Goal: Feedback & Contribution: Contribute content

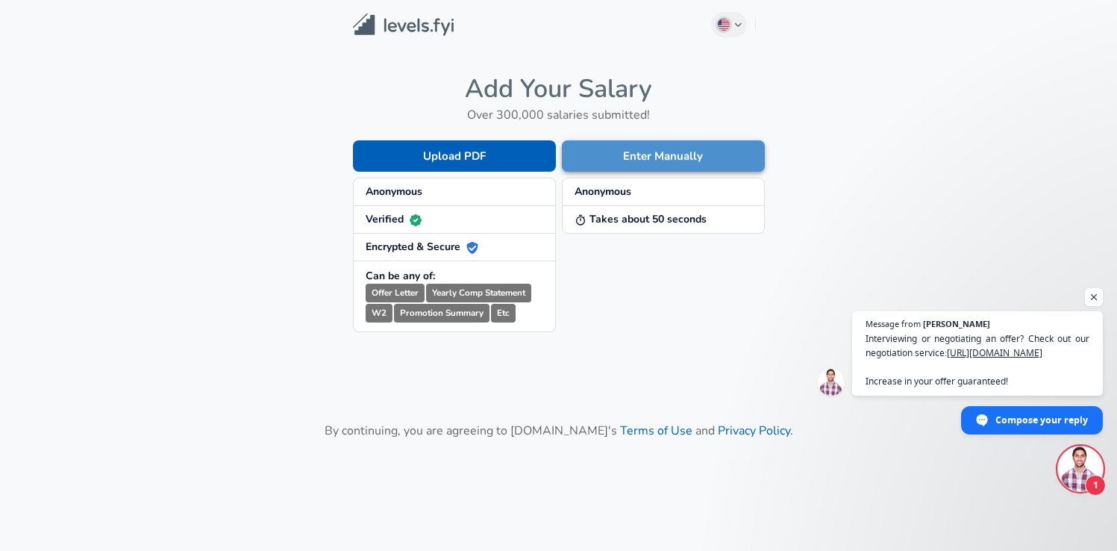
click at [634, 158] on button "Enter Manually" at bounding box center [663, 155] width 203 height 31
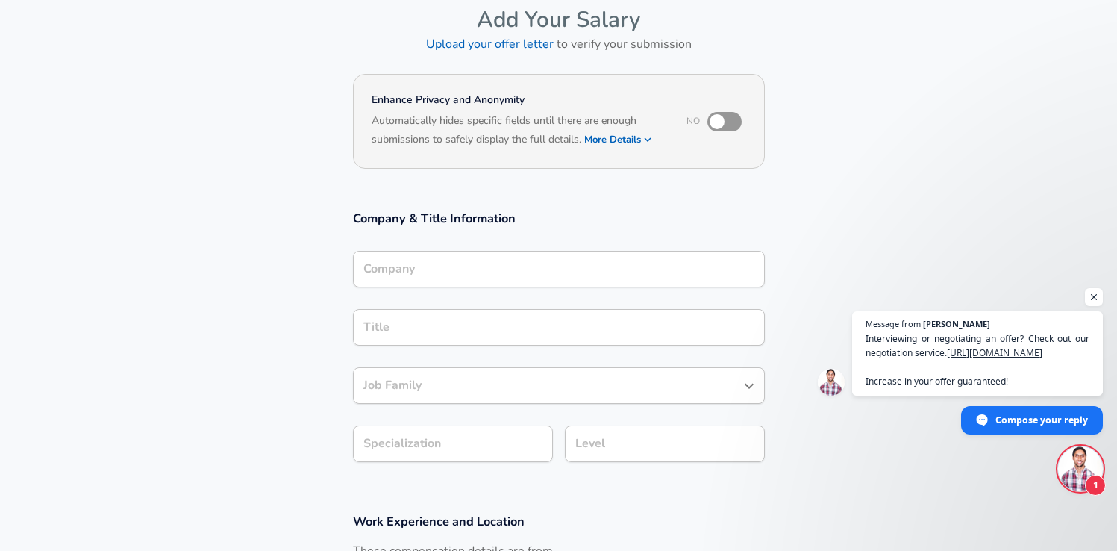
scroll to position [162, 0]
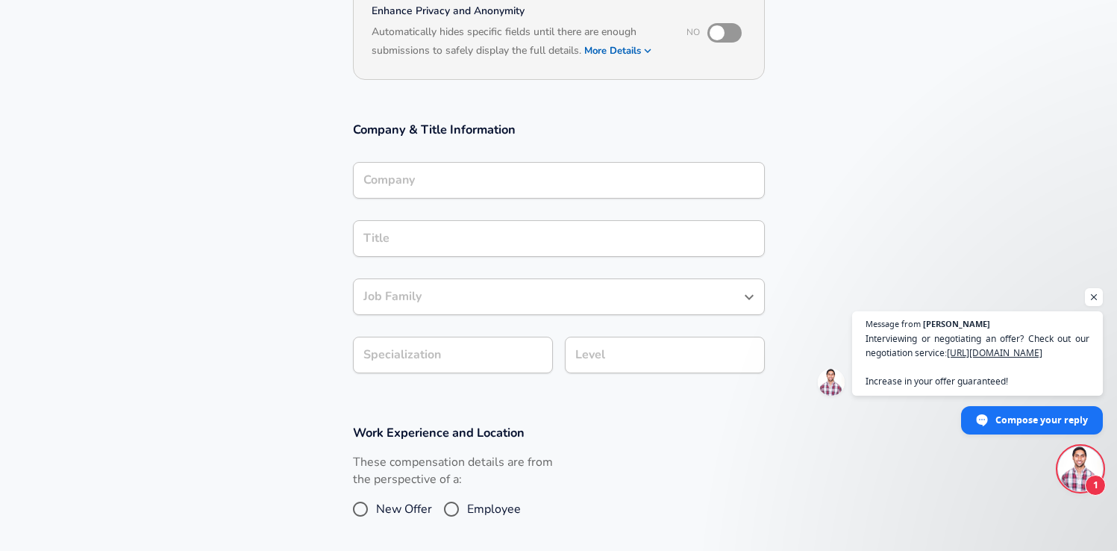
click at [459, 181] on input "Company" at bounding box center [559, 180] width 398 height 23
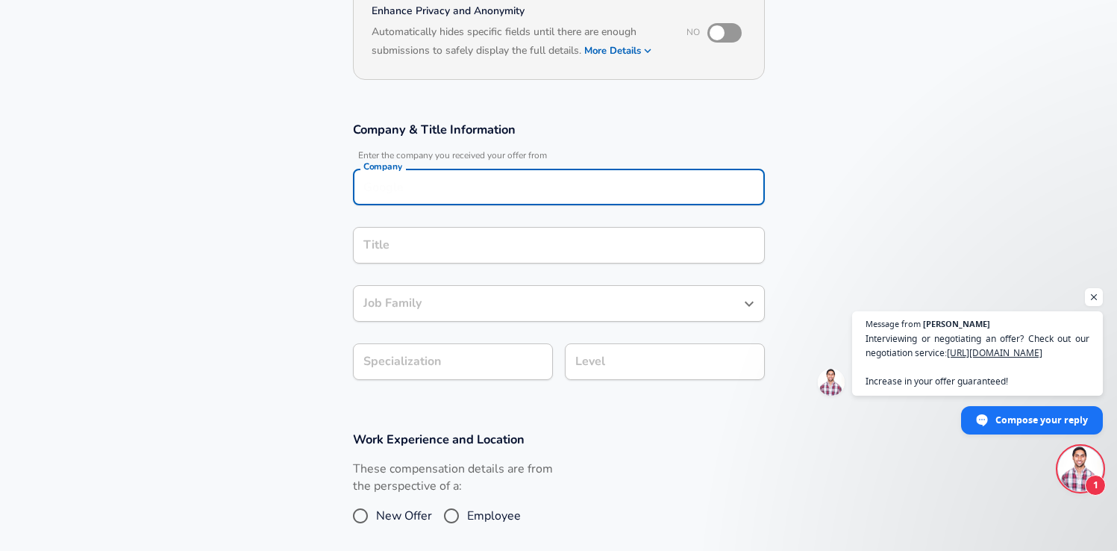
scroll to position [177, 0]
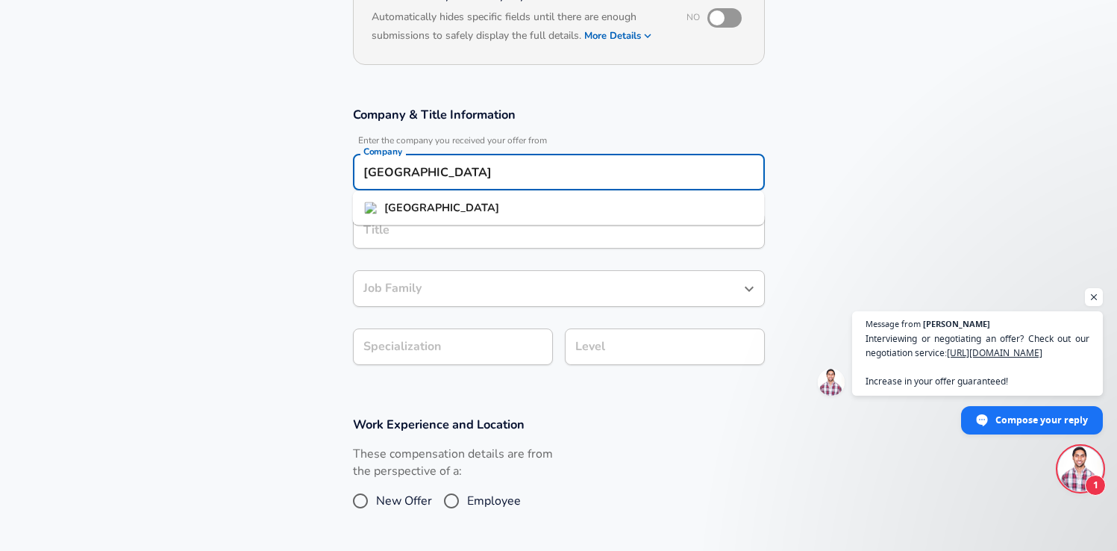
click at [415, 207] on strong "[GEOGRAPHIC_DATA]" at bounding box center [441, 207] width 115 height 15
type input "[GEOGRAPHIC_DATA]"
click at [405, 240] on div "Title" at bounding box center [559, 230] width 412 height 37
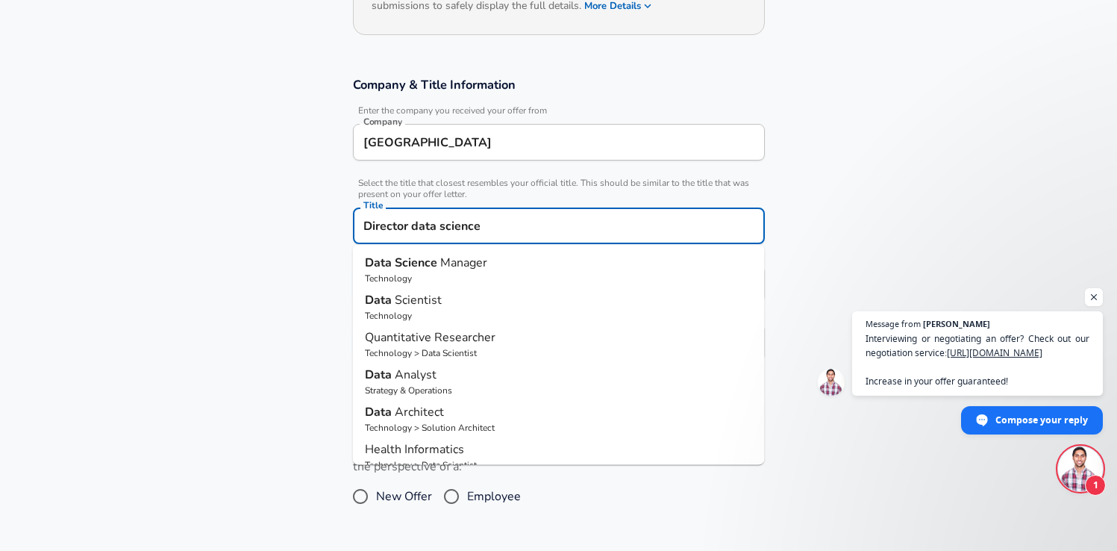
type input "Director data science"
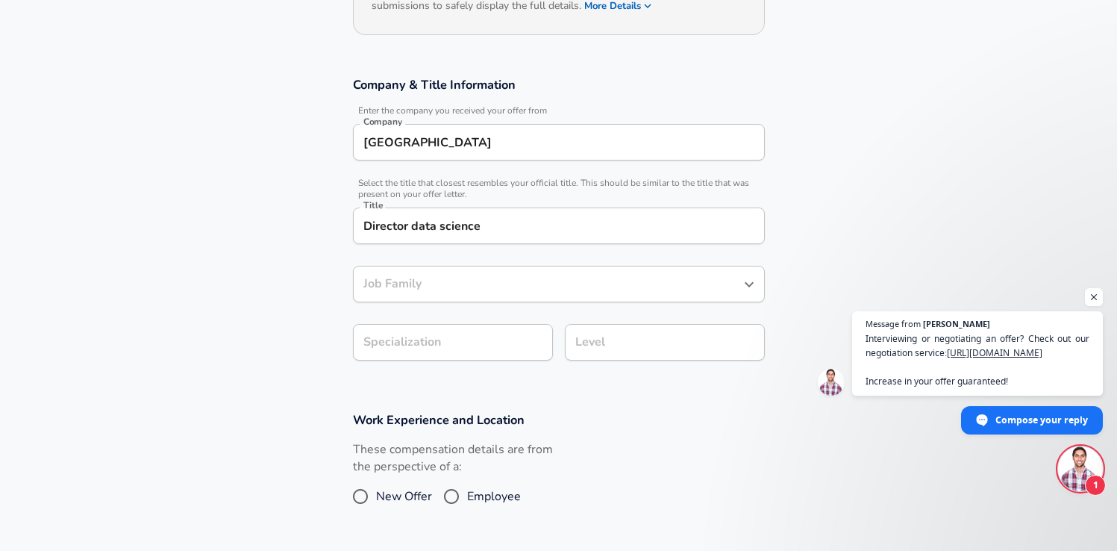
click at [813, 254] on section "Company & Title Information Enter the company you received your offer from Comp…" at bounding box center [558, 226] width 1117 height 335
click at [428, 287] on input "Job Family" at bounding box center [548, 283] width 376 height 23
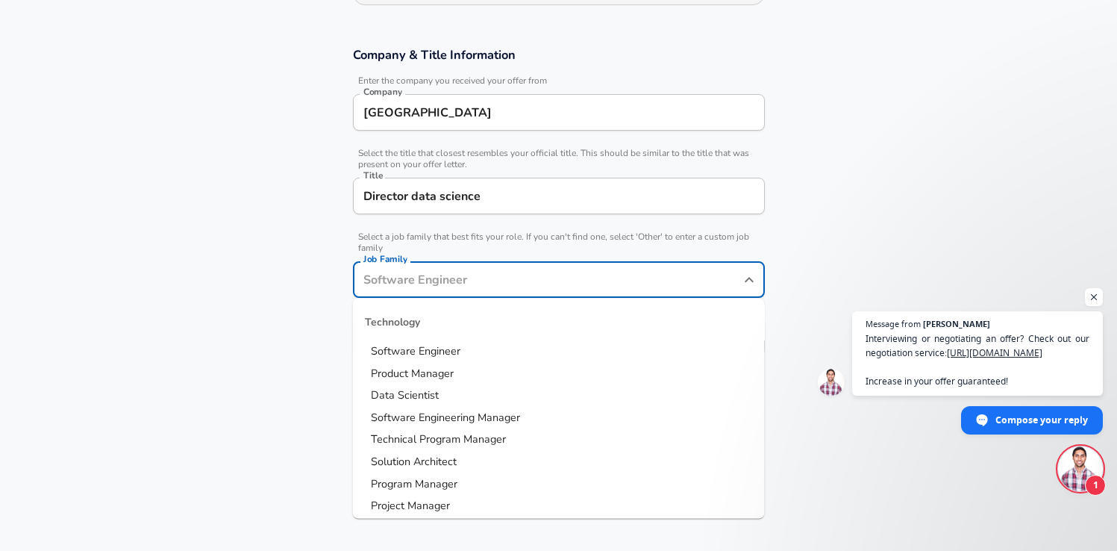
click at [428, 392] on span "Data Scientist" at bounding box center [405, 394] width 68 height 15
type input "Data Scientist"
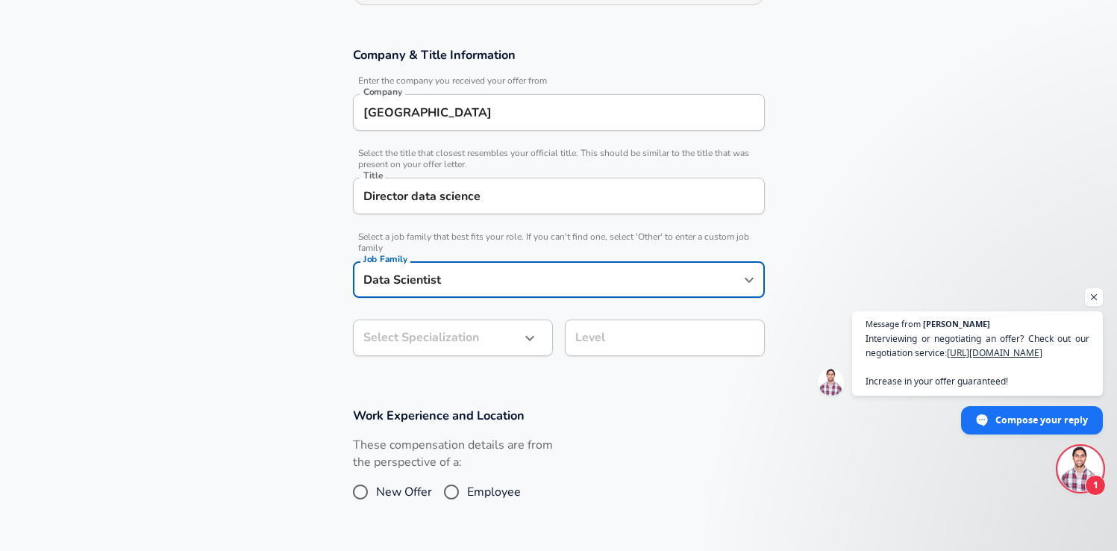
click at [512, 314] on body "English ([GEOGRAPHIC_DATA]) Change Restart Add Your Salary Upload your offer le…" at bounding box center [558, 38] width 1117 height 551
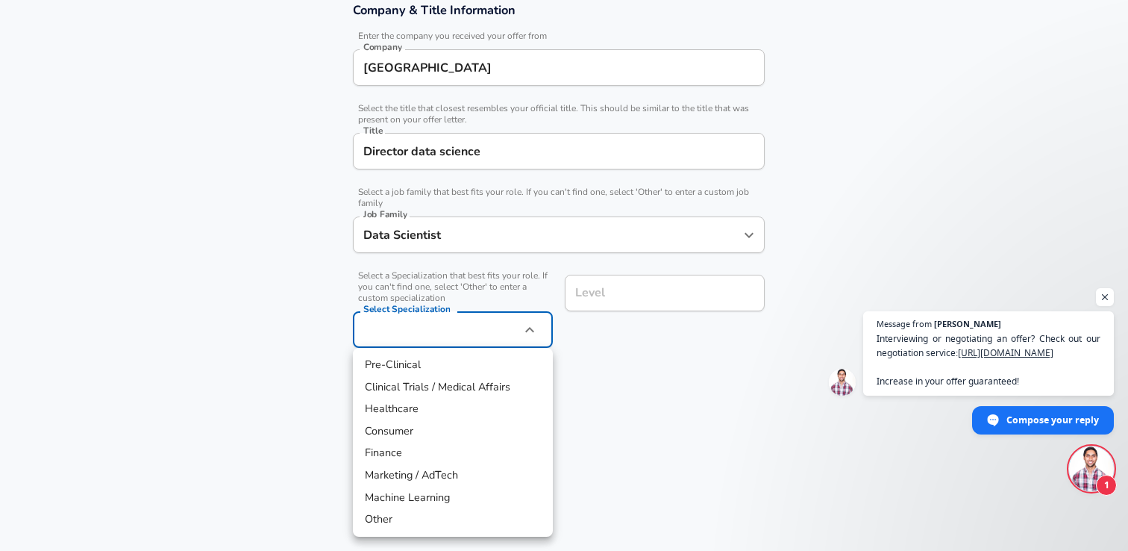
click at [455, 497] on li "Machine Learning" at bounding box center [453, 497] width 200 height 22
type input "Machine Learning"
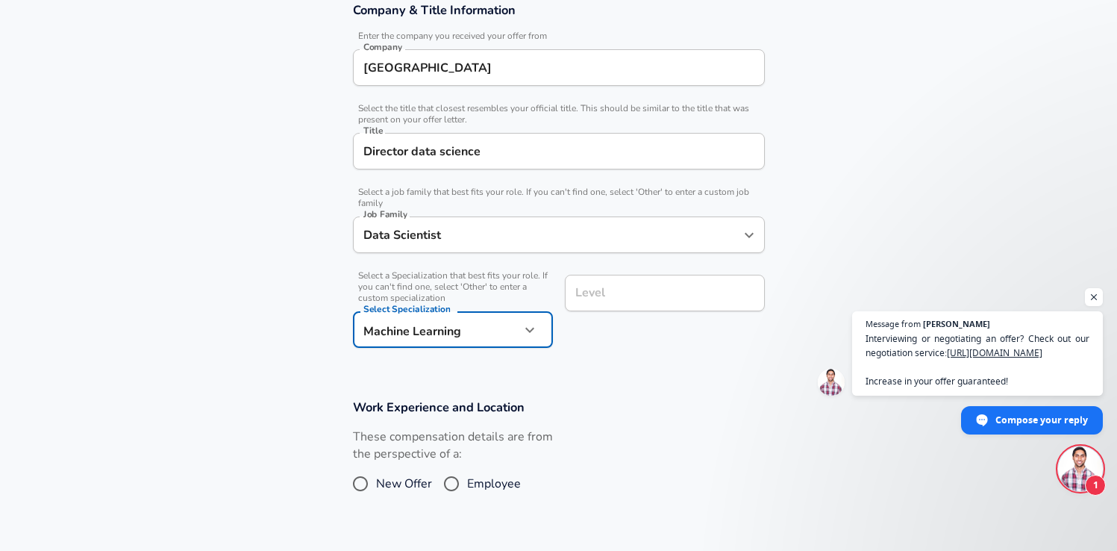
click at [614, 294] on input "Level" at bounding box center [665, 292] width 187 height 23
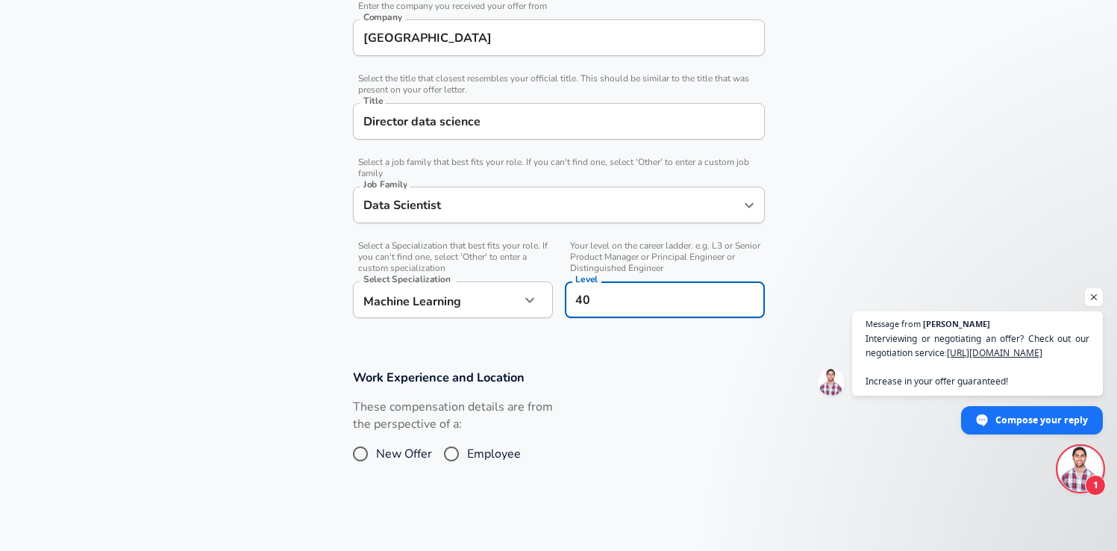
type input "40"
click at [594, 354] on section "Work Experience and Location These compensation details are from the perspectiv…" at bounding box center [558, 425] width 1117 height 149
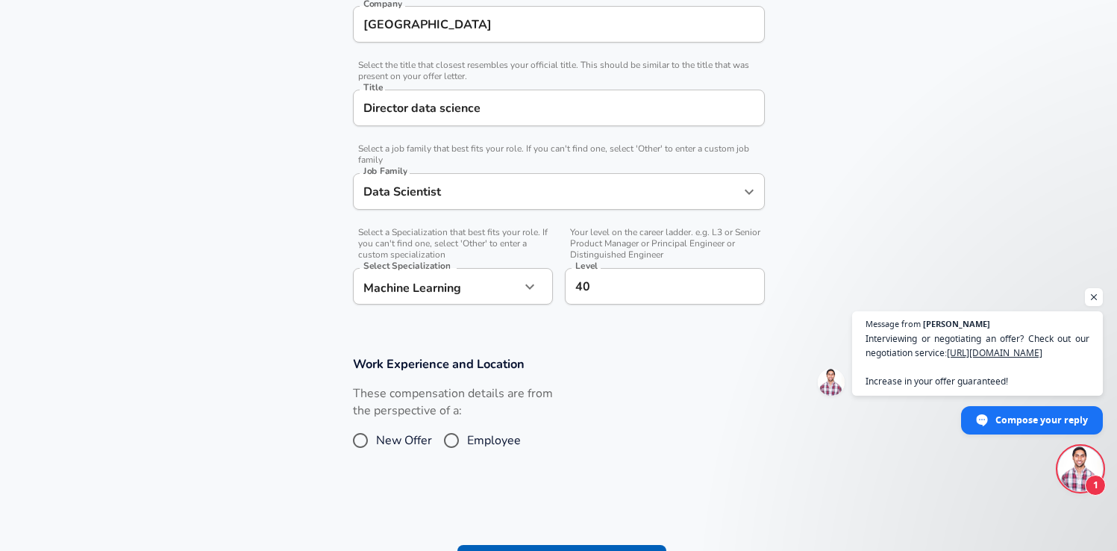
scroll to position [249, 0]
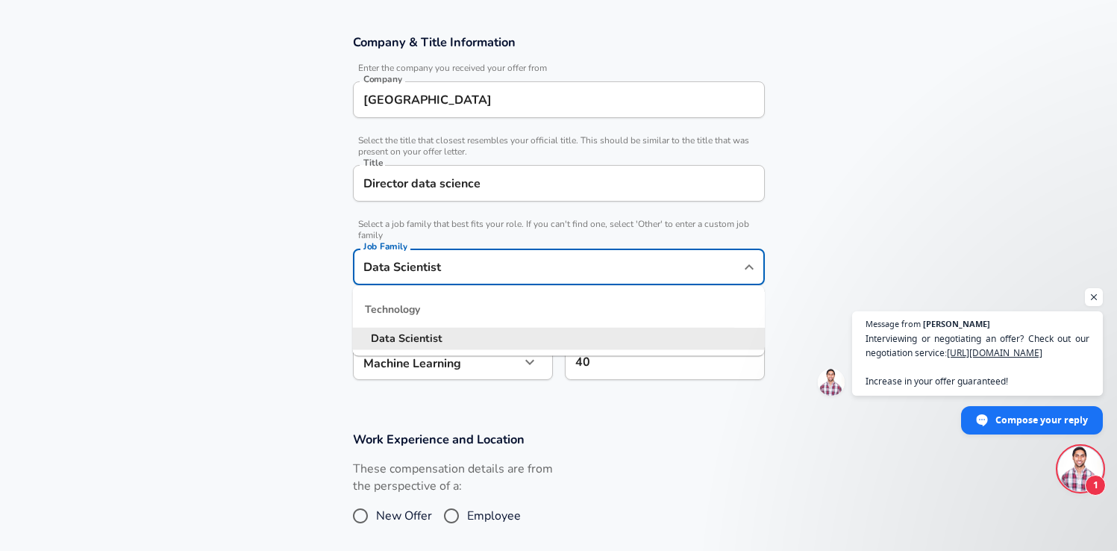
click at [477, 275] on input "Data Scientist" at bounding box center [548, 266] width 376 height 23
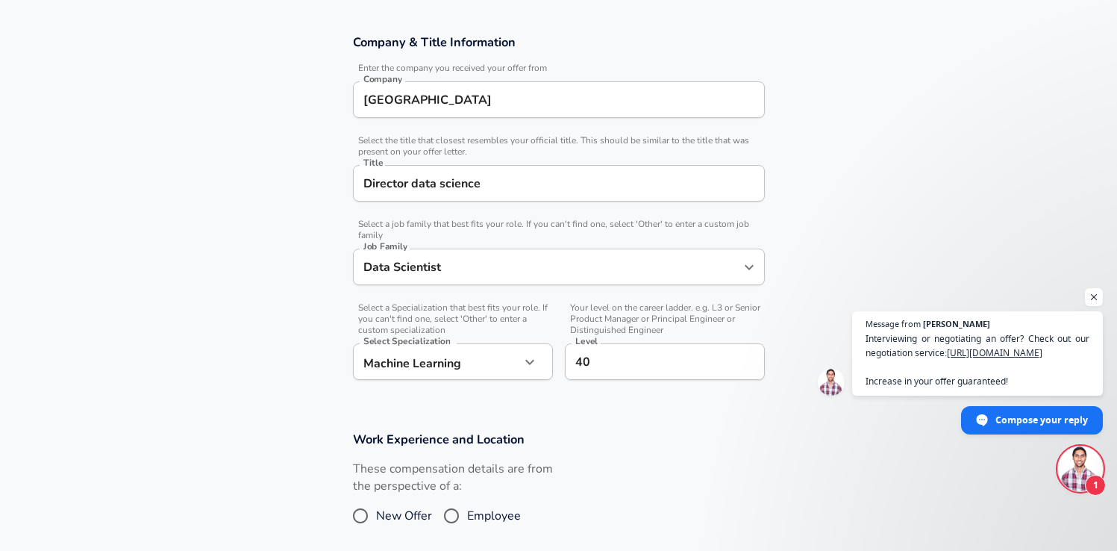
click at [670, 442] on h3 "Work Experience and Location" at bounding box center [559, 439] width 412 height 17
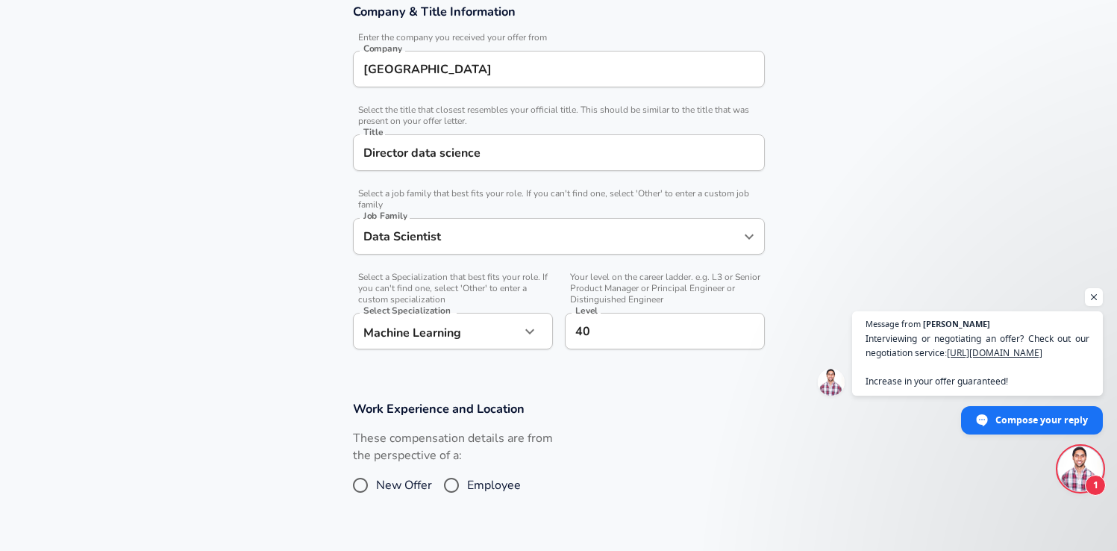
scroll to position [496, 0]
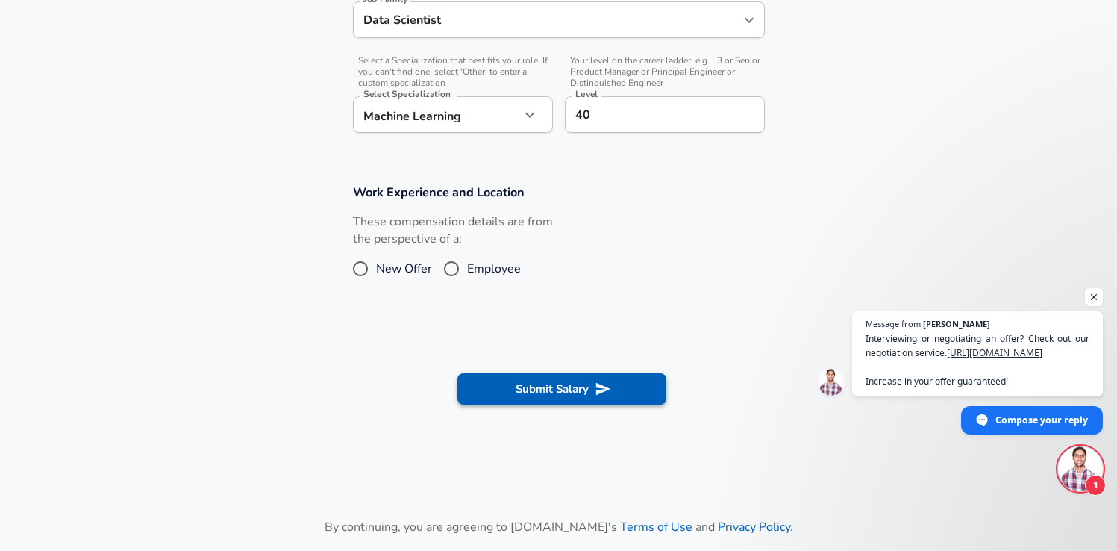
click at [577, 394] on button "Submit Salary" at bounding box center [561, 388] width 209 height 31
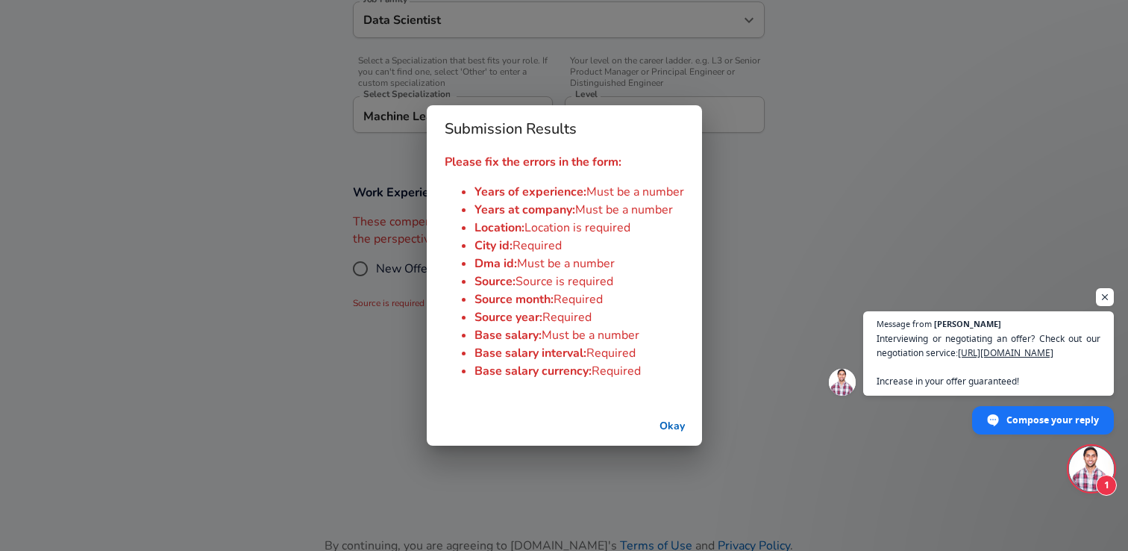
click at [674, 428] on button "Okay" at bounding box center [672, 427] width 48 height 28
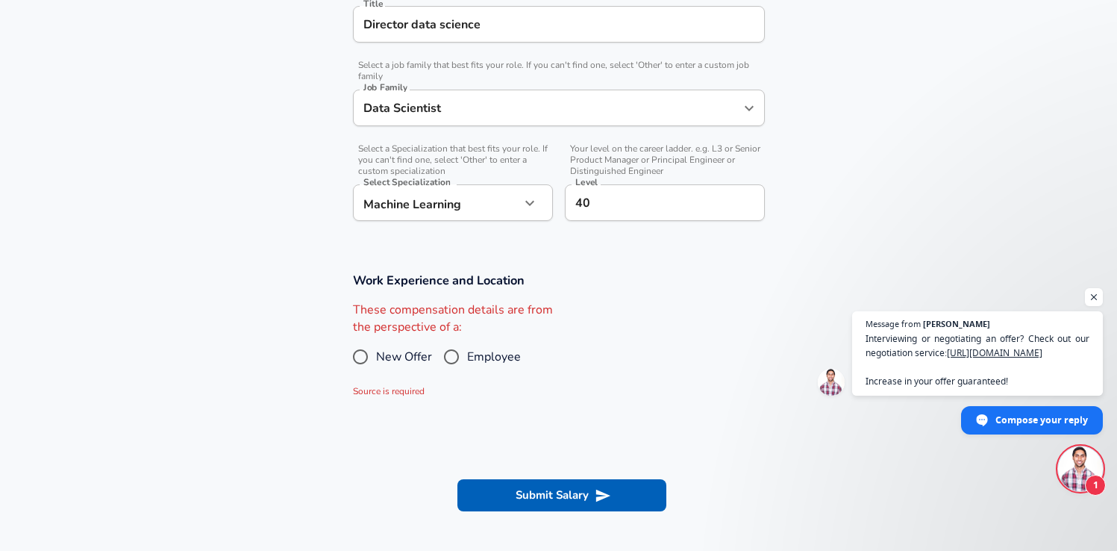
scroll to position [413, 0]
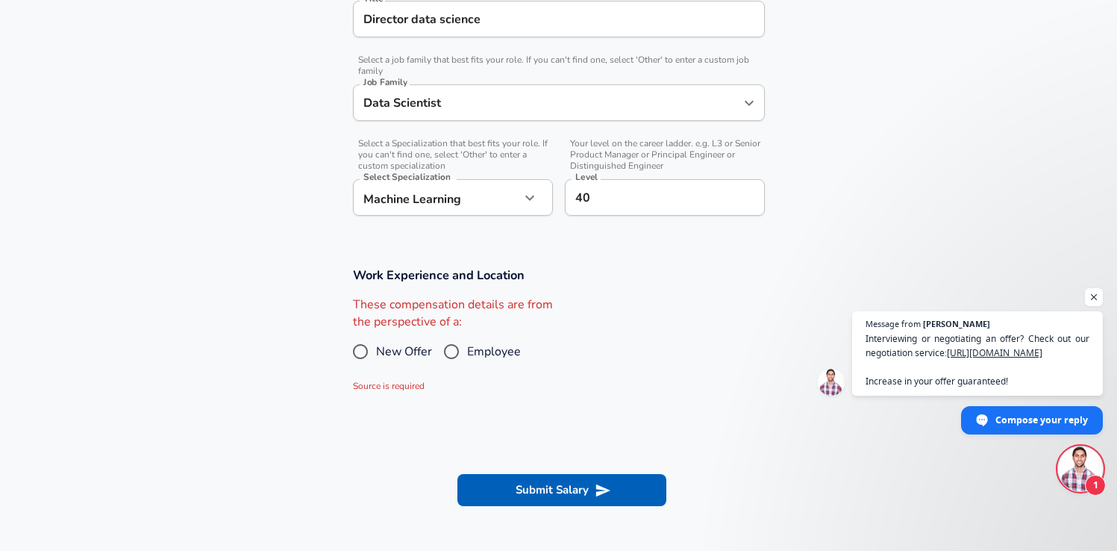
click at [454, 350] on input "Employee" at bounding box center [451, 352] width 31 height 24
radio input "true"
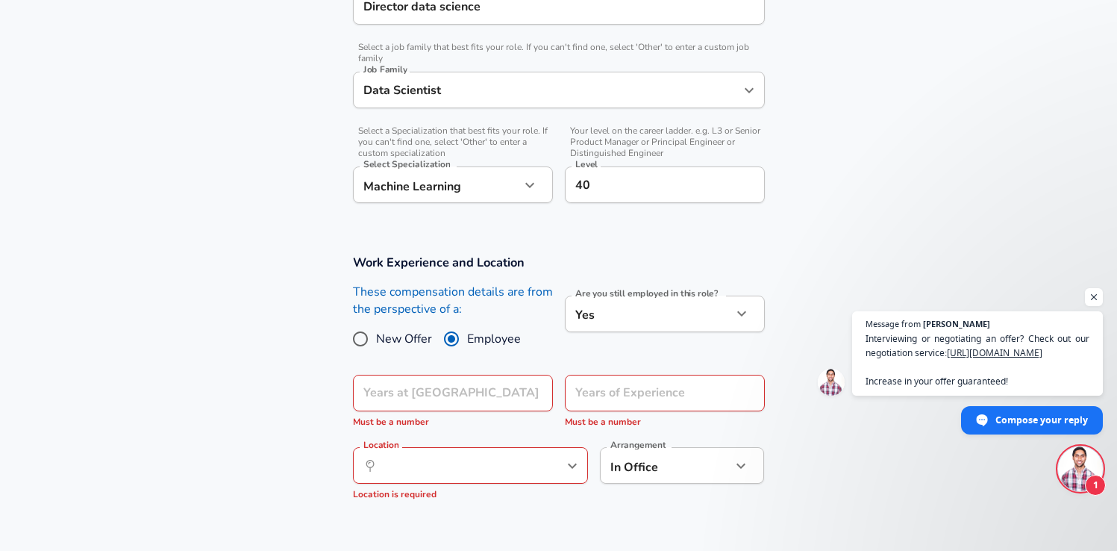
scroll to position [524, 0]
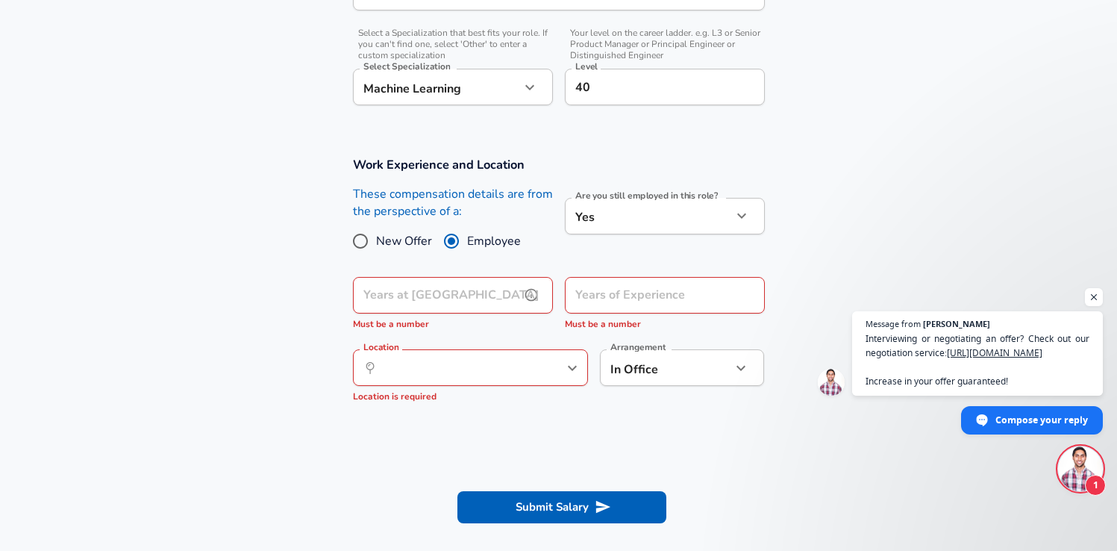
click at [422, 298] on input "Years at [GEOGRAPHIC_DATA]" at bounding box center [436, 295] width 167 height 37
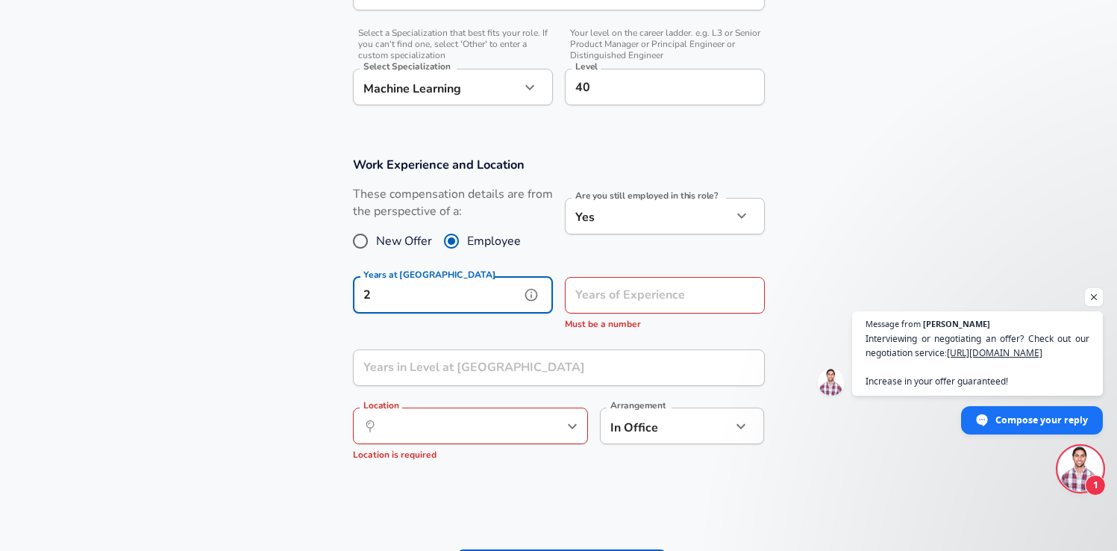
type input "2"
click at [613, 298] on input "Years of Experience" at bounding box center [648, 295] width 167 height 37
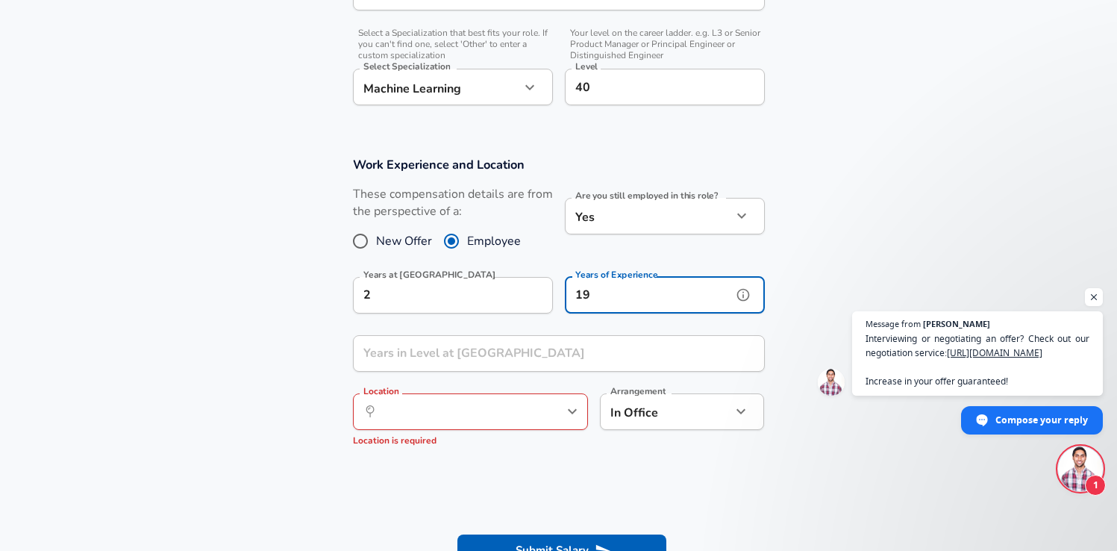
type input "19"
click at [494, 353] on input "Years in Level at [GEOGRAPHIC_DATA]" at bounding box center [542, 353] width 379 height 37
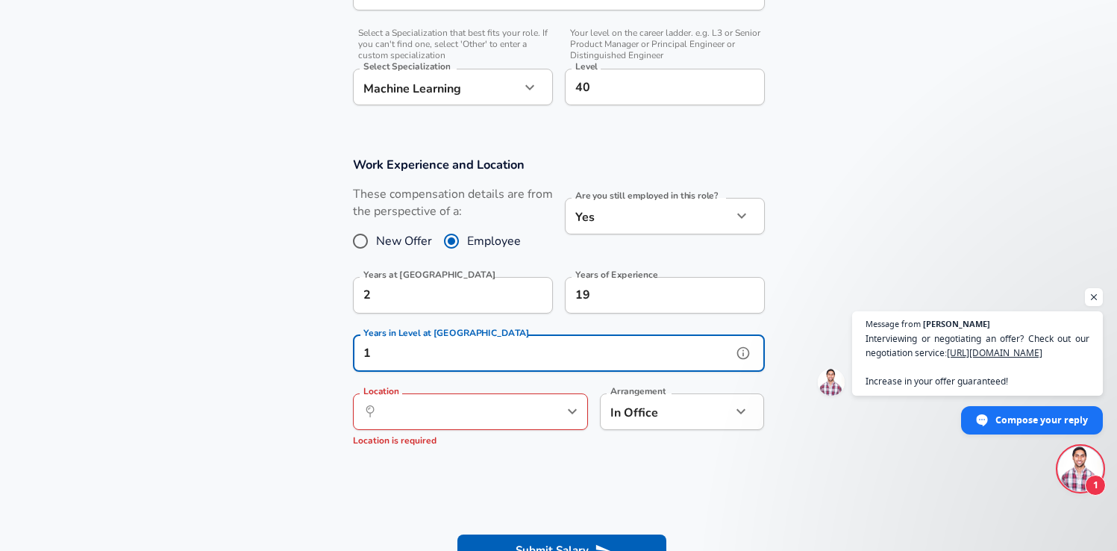
type input "1"
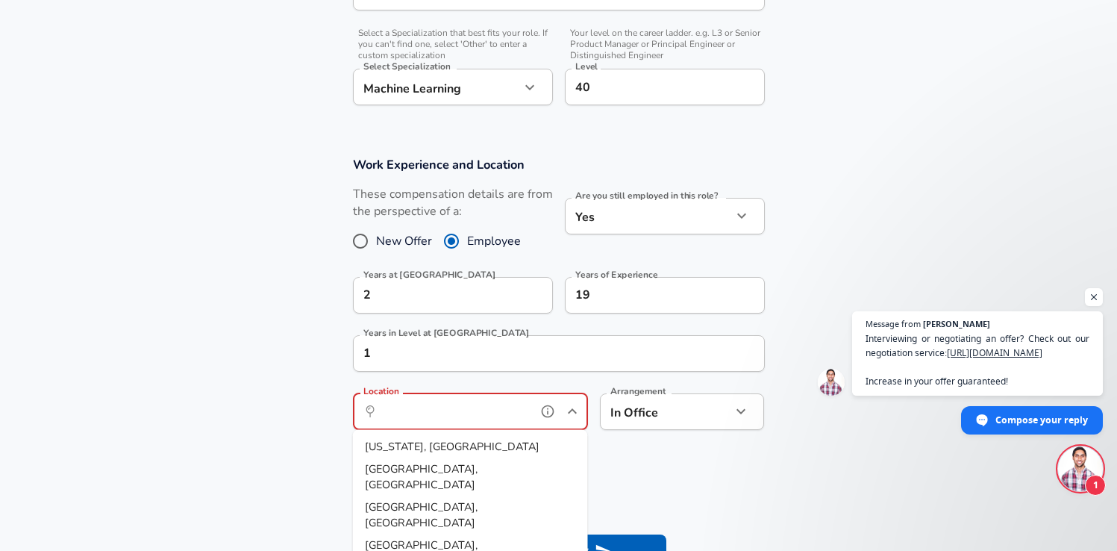
click at [475, 410] on input "Location" at bounding box center [454, 411] width 153 height 23
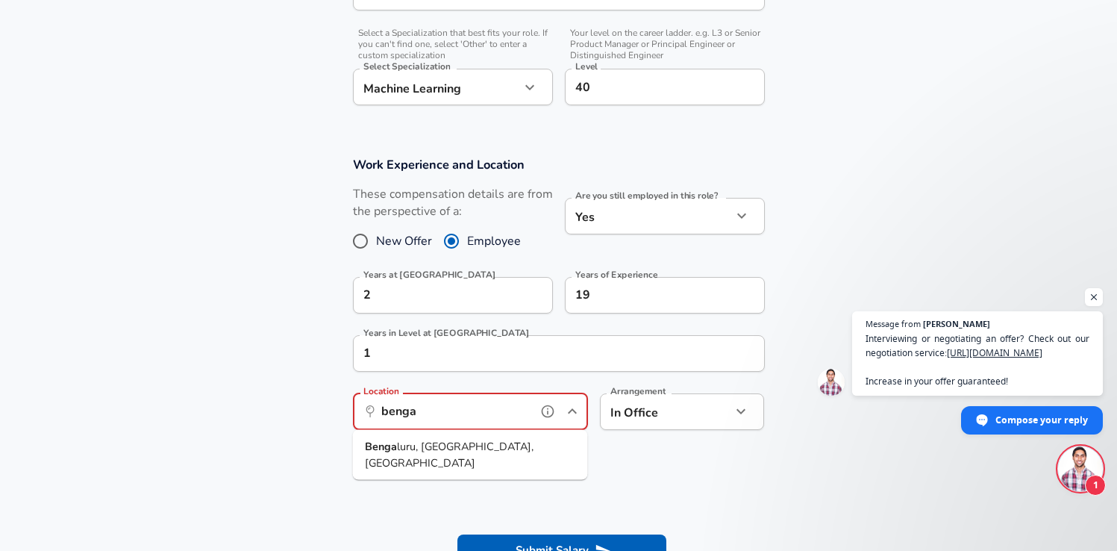
click at [451, 454] on span "Benga luru, KA, [GEOGRAPHIC_DATA]" at bounding box center [470, 455] width 211 height 32
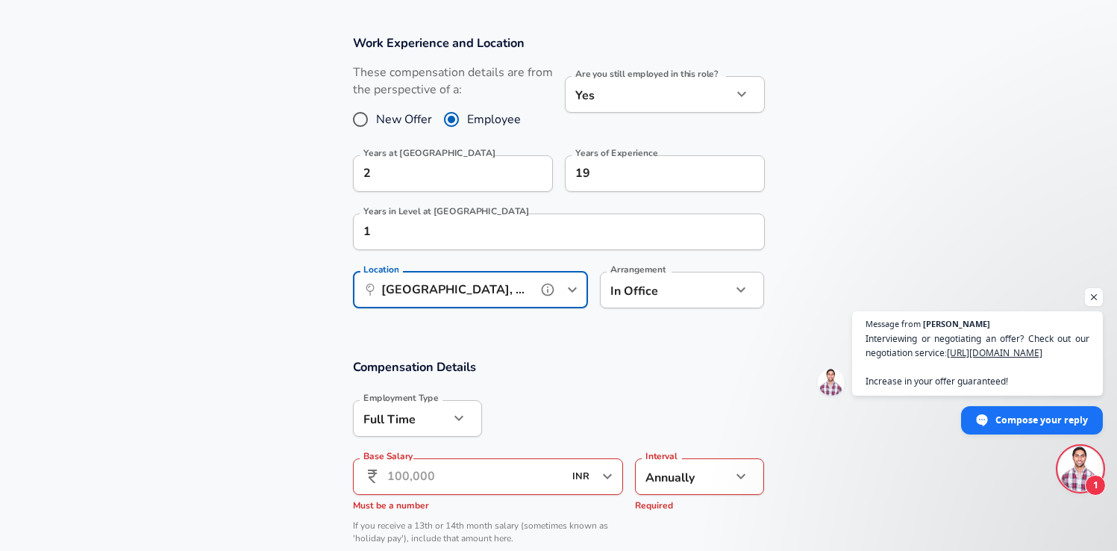
scroll to position [655, 0]
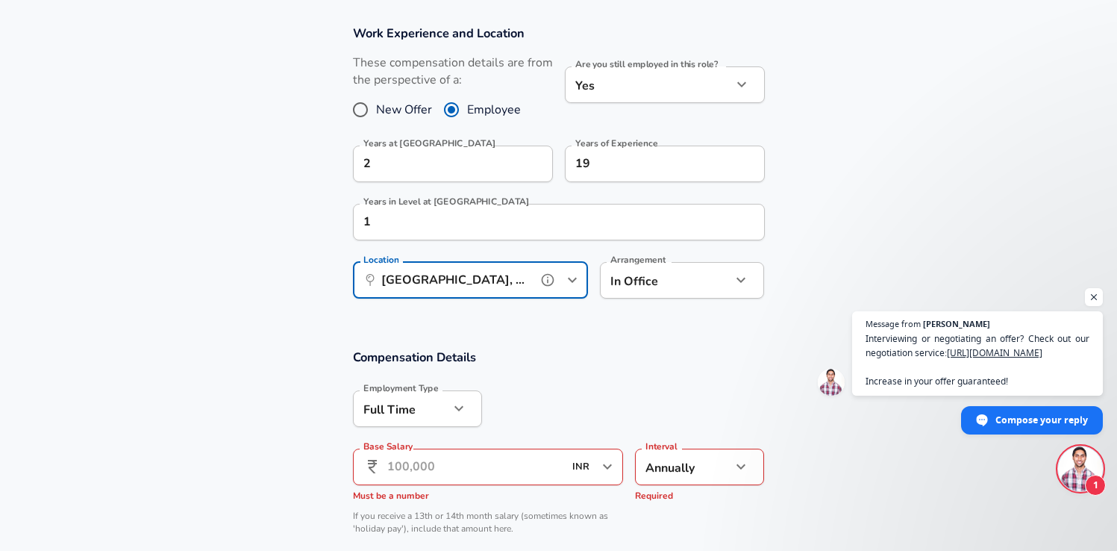
type input "[GEOGRAPHIC_DATA], [GEOGRAPHIC_DATA], [GEOGRAPHIC_DATA]"
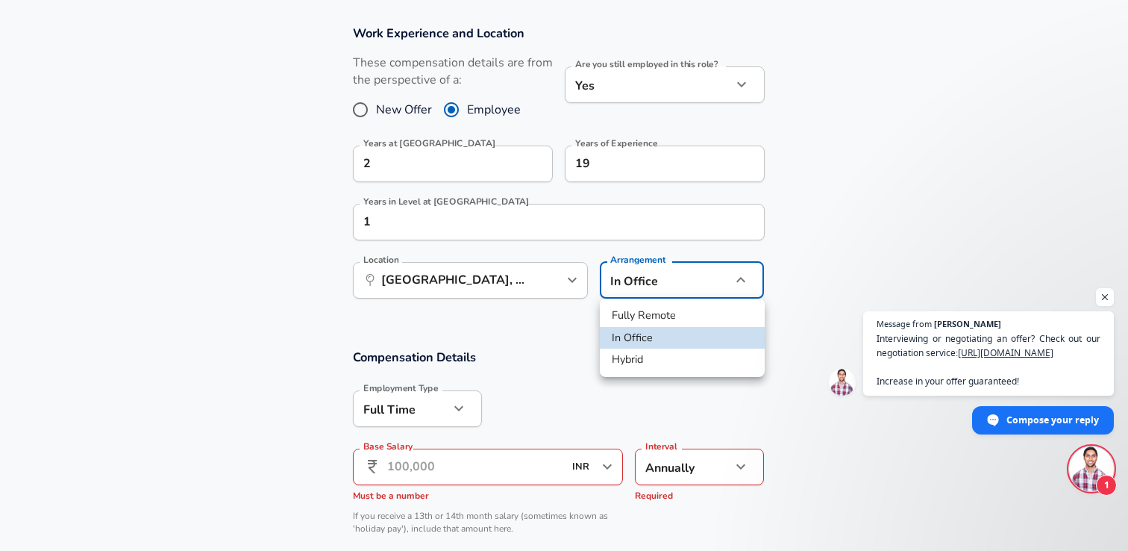
click at [641, 361] on li "Hybrid" at bounding box center [682, 359] width 165 height 22
type input "hybrid"
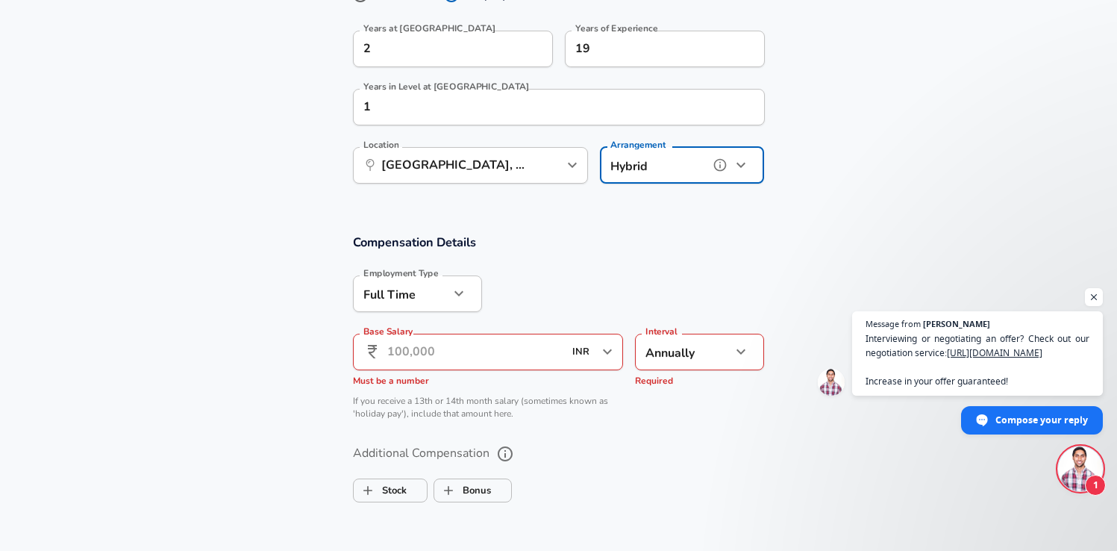
scroll to position [835, 0]
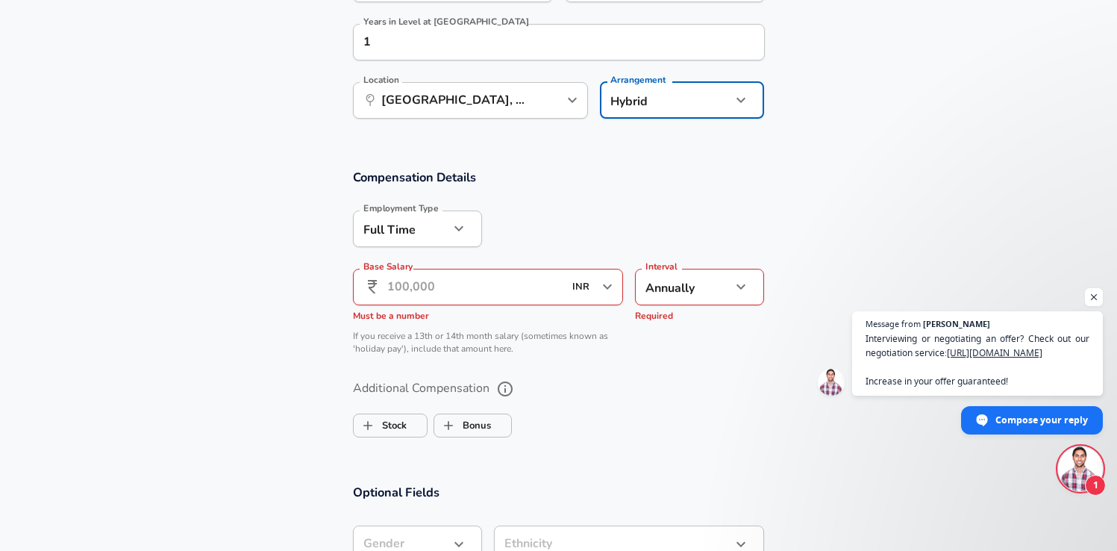
click at [445, 288] on input "Base Salary" at bounding box center [475, 287] width 177 height 37
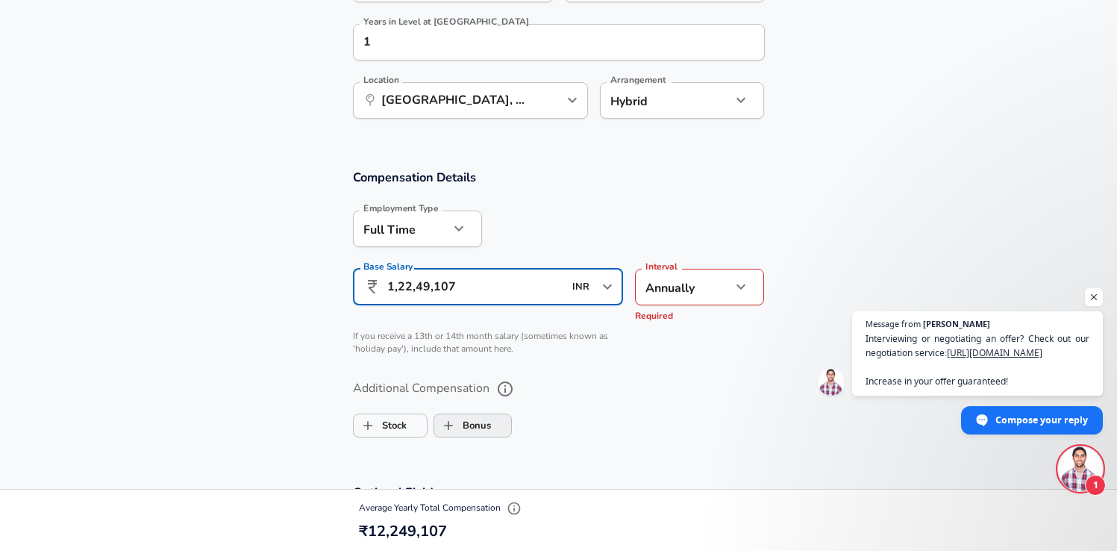
type input "1,22,49,107"
click at [479, 424] on label "Bonus" at bounding box center [462, 425] width 57 height 28
checkbox input "true"
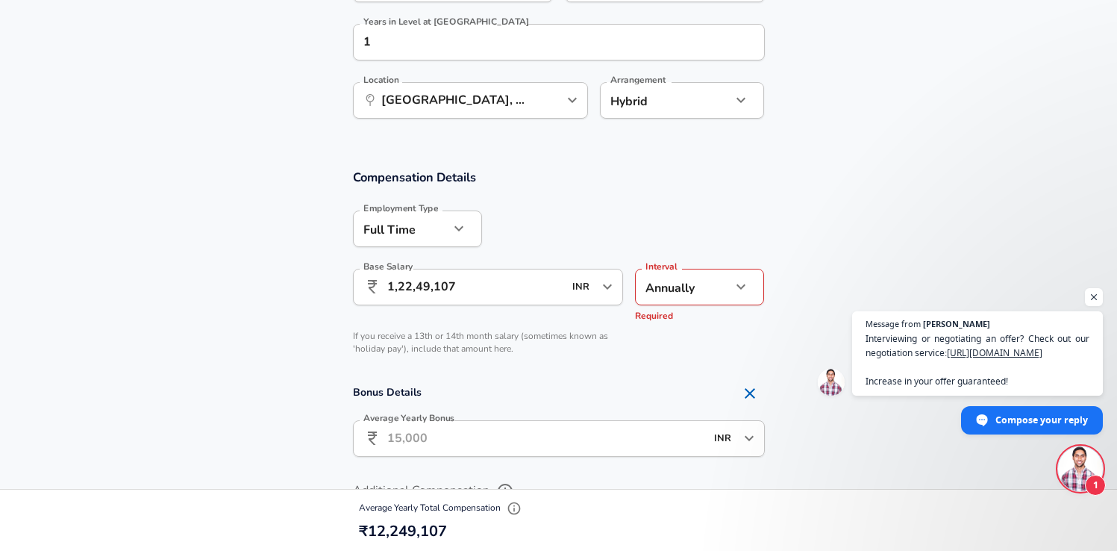
click at [452, 439] on input "Average Yearly Bonus" at bounding box center [546, 438] width 318 height 37
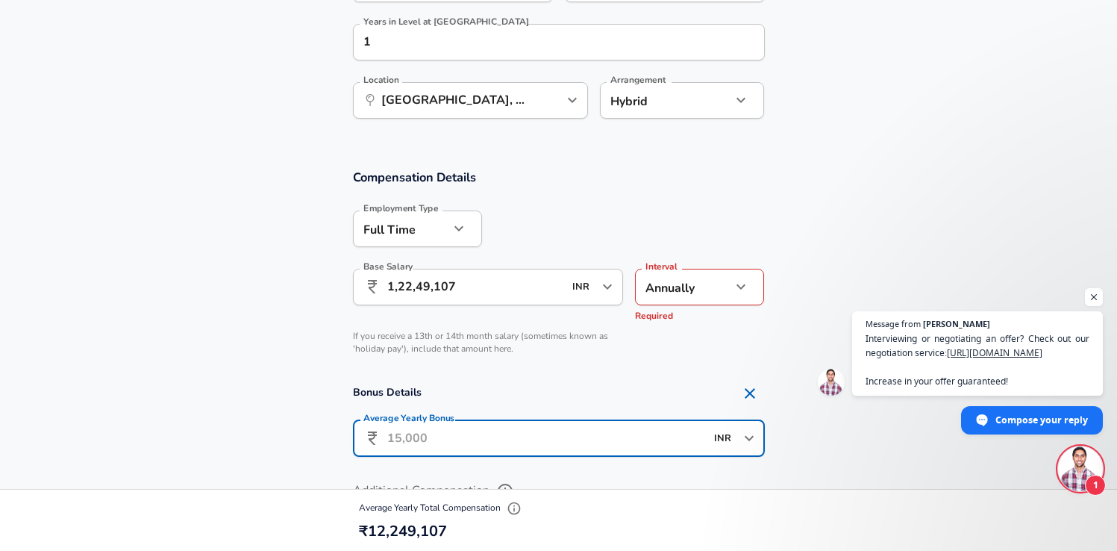
paste input "22,88,277"
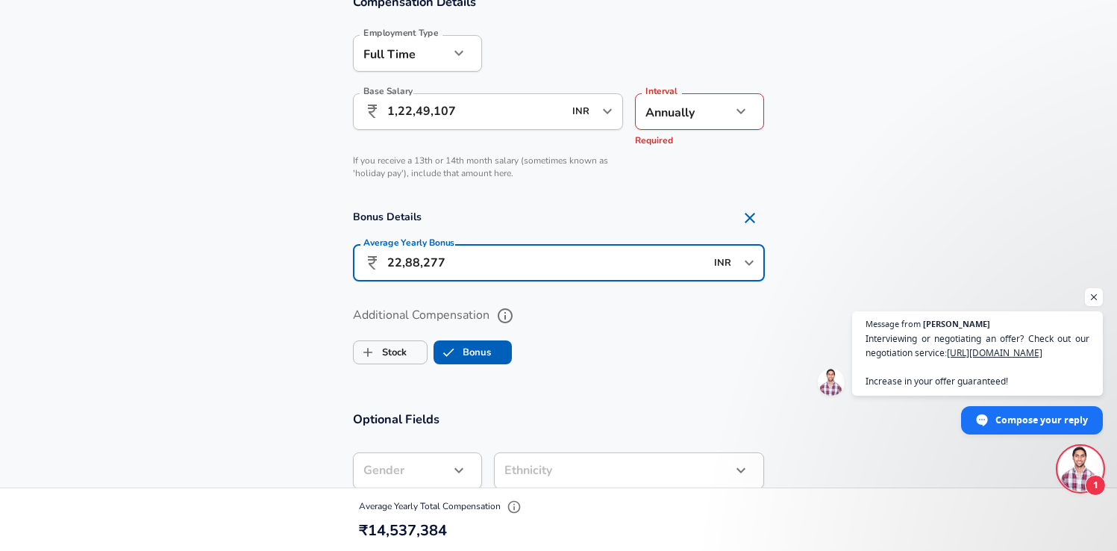
scroll to position [1111, 0]
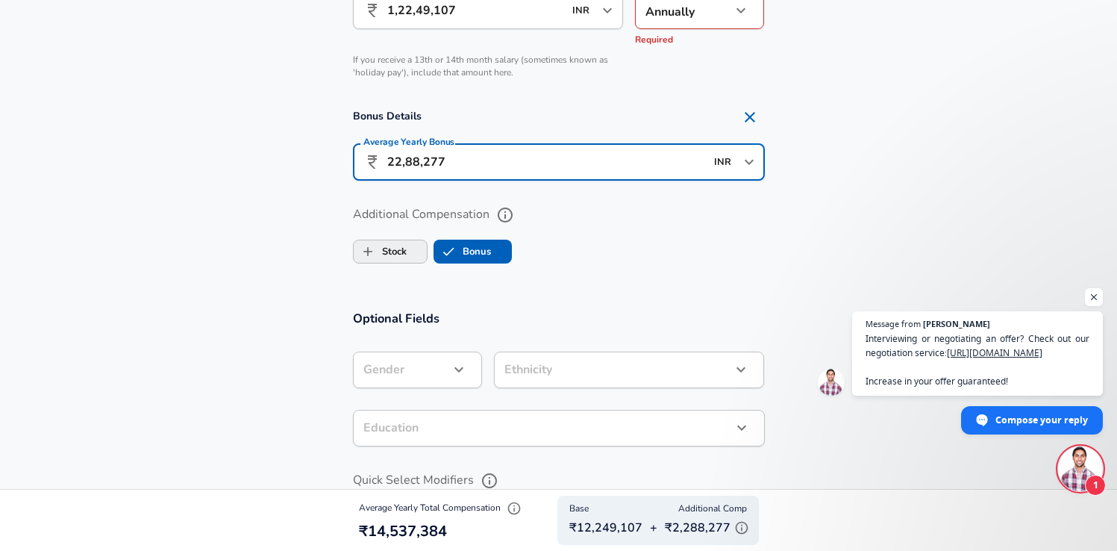
type input "22,88,277"
click at [398, 251] on label "Stock" at bounding box center [380, 251] width 53 height 28
checkbox input "true"
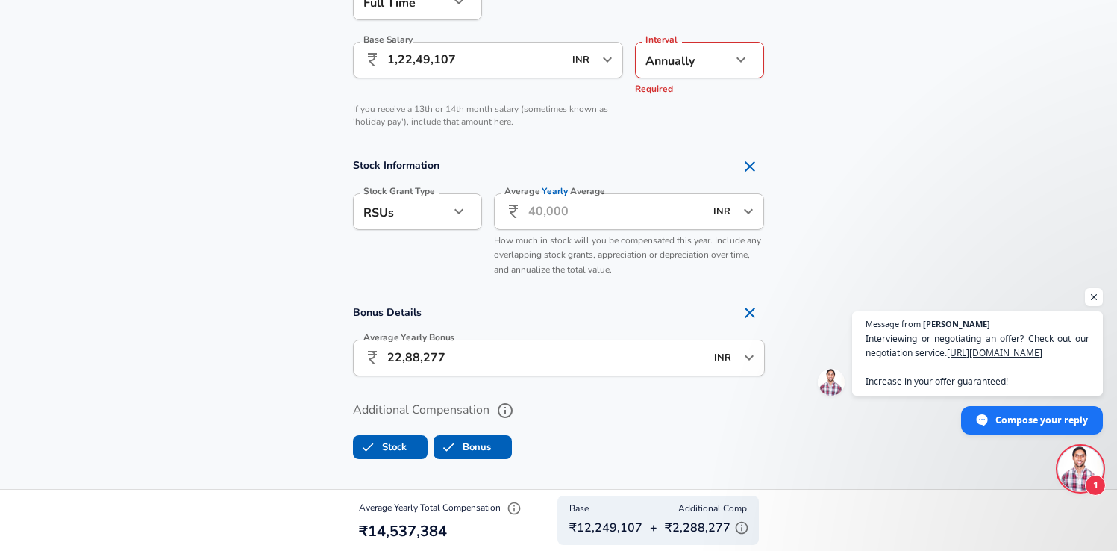
scroll to position [1061, 0]
click at [551, 217] on input "Average Yearly Average" at bounding box center [616, 212] width 177 height 37
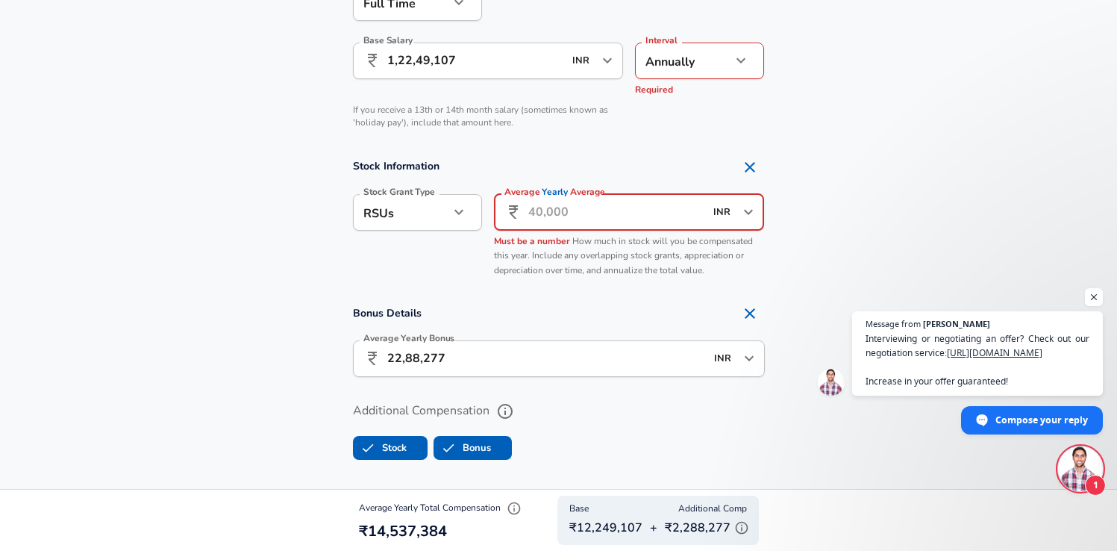
paste input "5,67,000"
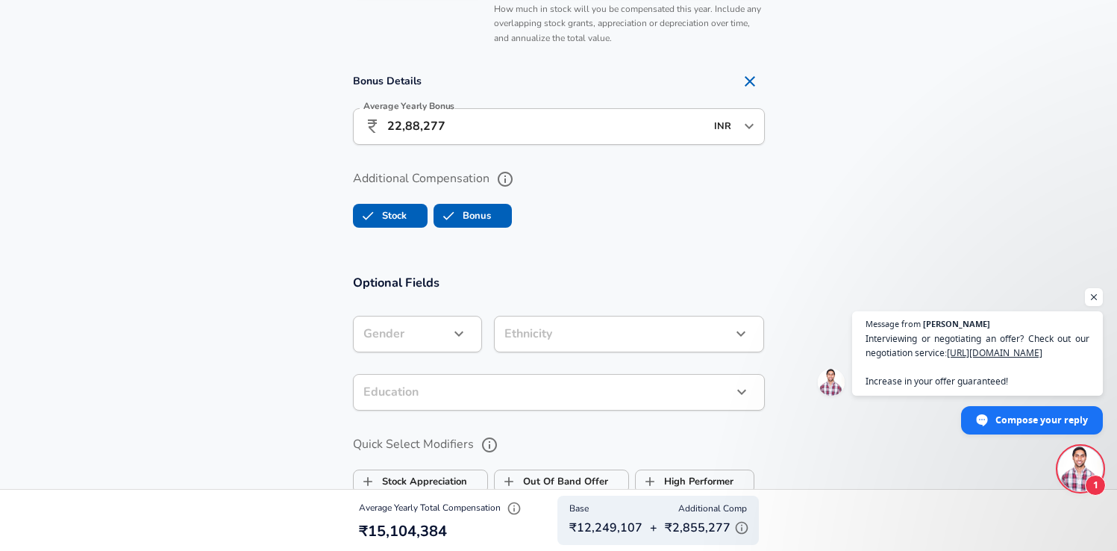
scroll to position [1296, 0]
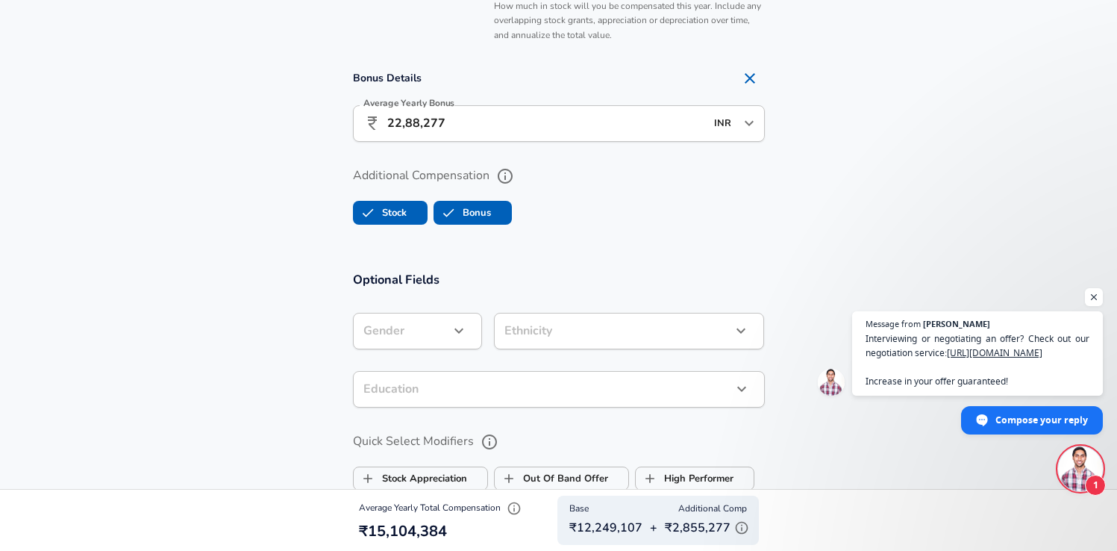
type input "5,67,000"
click at [457, 328] on icon "button" at bounding box center [459, 331] width 18 height 18
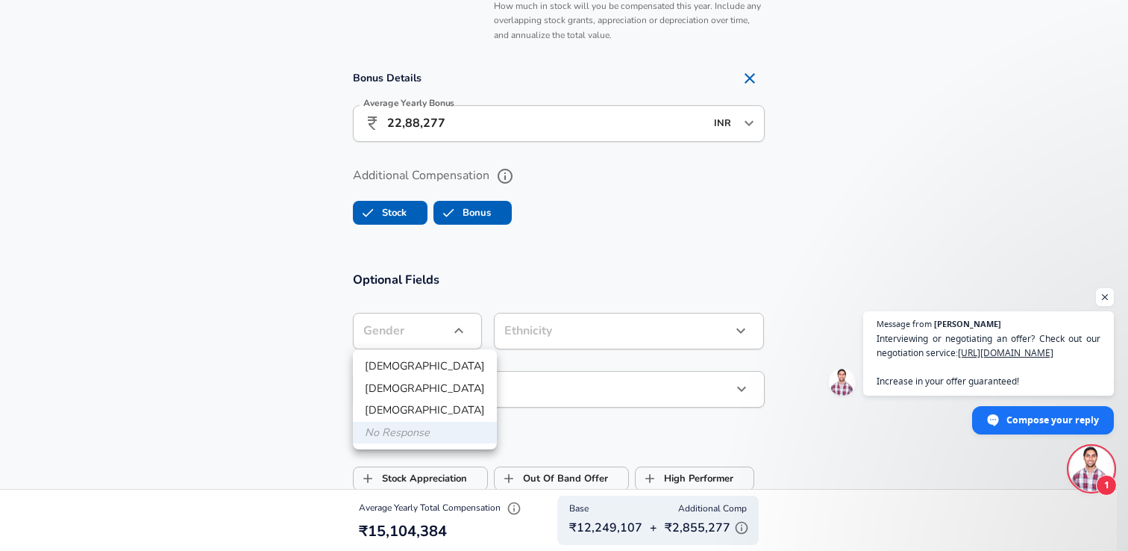
click at [404, 358] on li "[DEMOGRAPHIC_DATA]" at bounding box center [425, 366] width 144 height 22
type input "[DEMOGRAPHIC_DATA]"
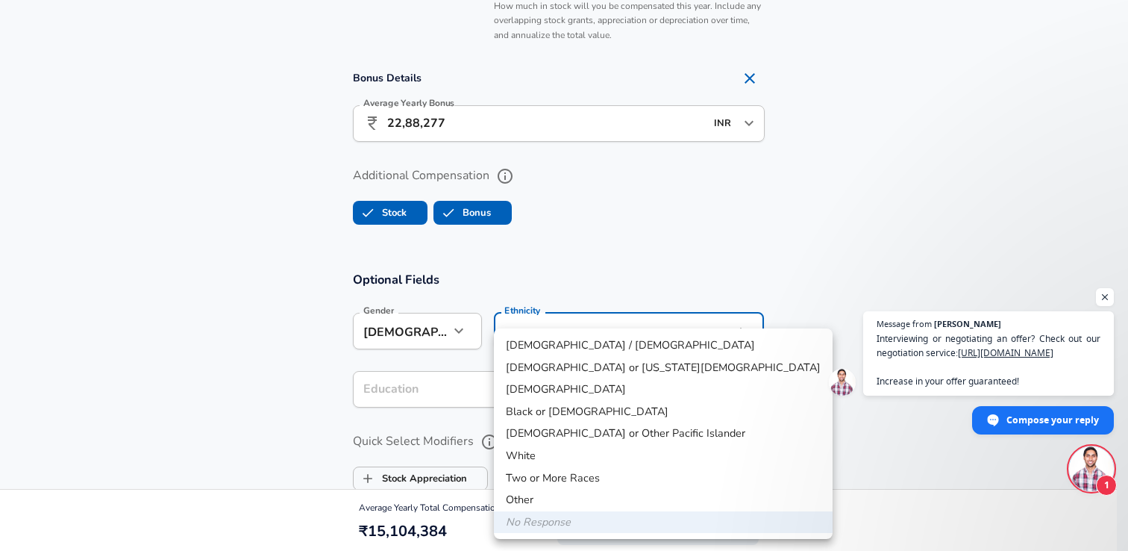
click at [540, 387] on li "[DEMOGRAPHIC_DATA]" at bounding box center [663, 389] width 339 height 22
type input "[DEMOGRAPHIC_DATA]"
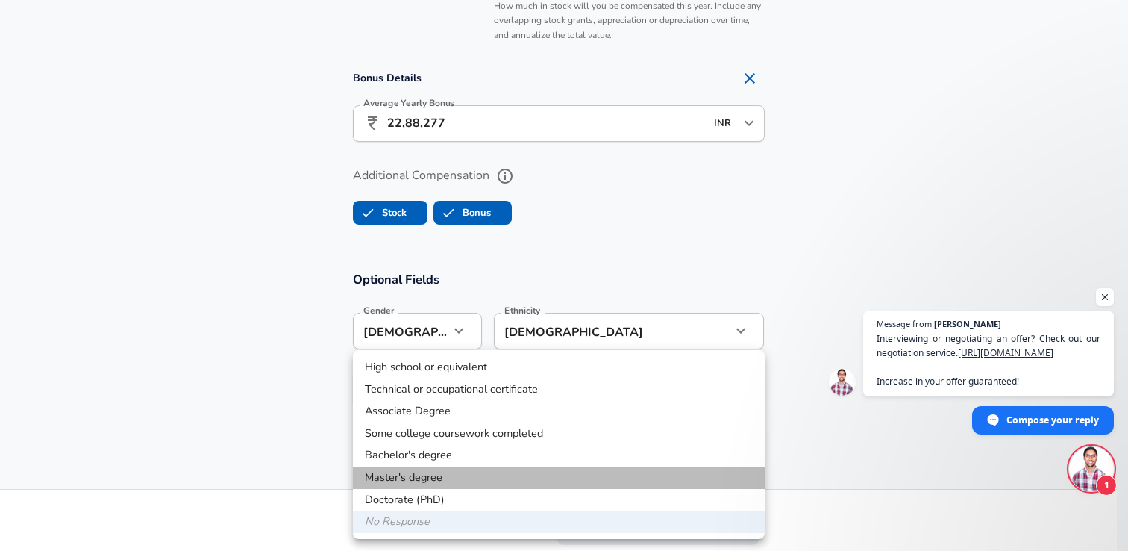
click at [448, 480] on li "Master's degree" at bounding box center [559, 477] width 412 height 22
type input "Masters degree"
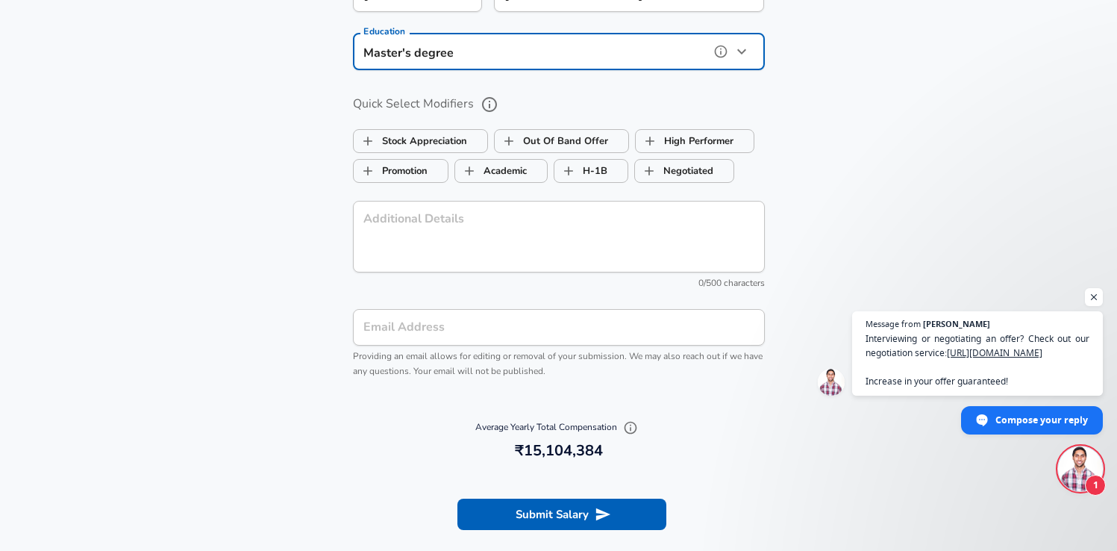
scroll to position [1944, 0]
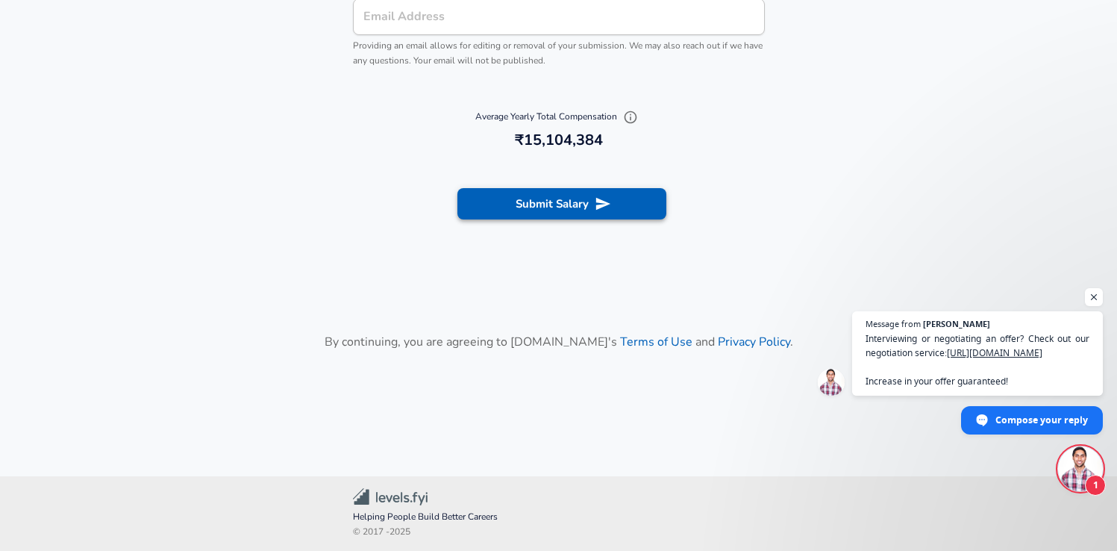
click at [535, 204] on button "Submit Salary" at bounding box center [561, 203] width 209 height 31
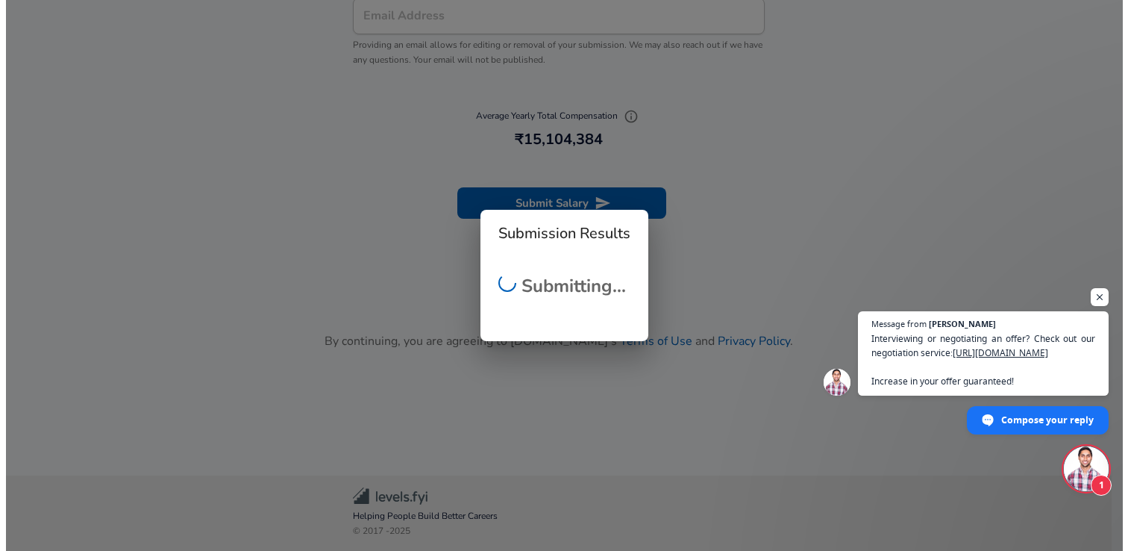
scroll to position [1929, 0]
